Goal: Entertainment & Leisure: Consume media (video, audio)

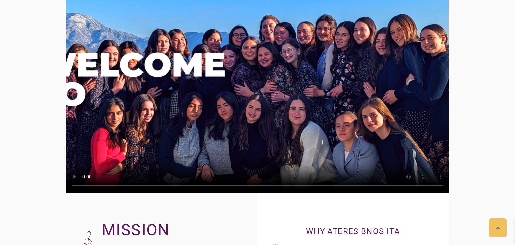
scroll to position [1007, 0]
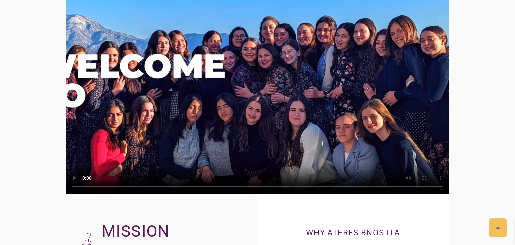
click at [263, 23] on video at bounding box center [257, 86] width 382 height 215
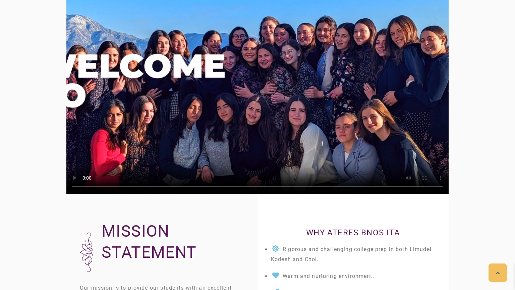
click at [254, 82] on video at bounding box center [257, 86] width 382 height 215
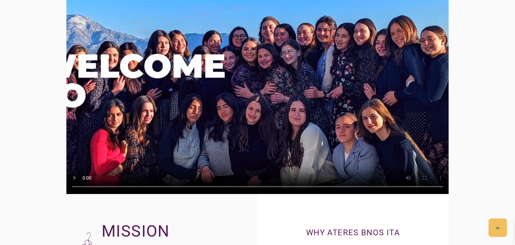
click at [254, 53] on video at bounding box center [257, 86] width 382 height 215
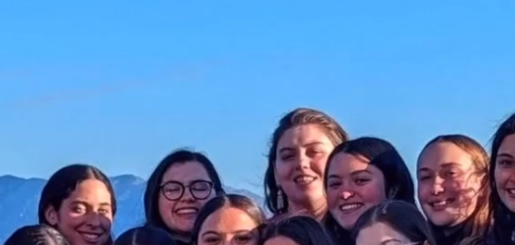
scroll to position [996, 0]
